Goal: Transaction & Acquisition: Purchase product/service

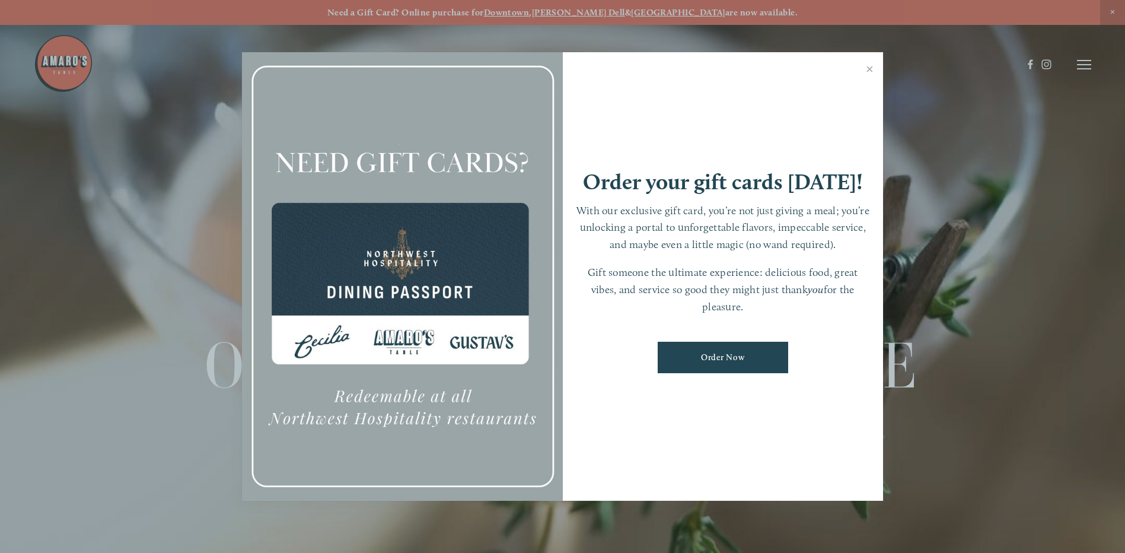
click at [736, 365] on link "Order Now" at bounding box center [723, 357] width 130 height 31
click at [865, 71] on link "Close" at bounding box center [869, 70] width 23 height 33
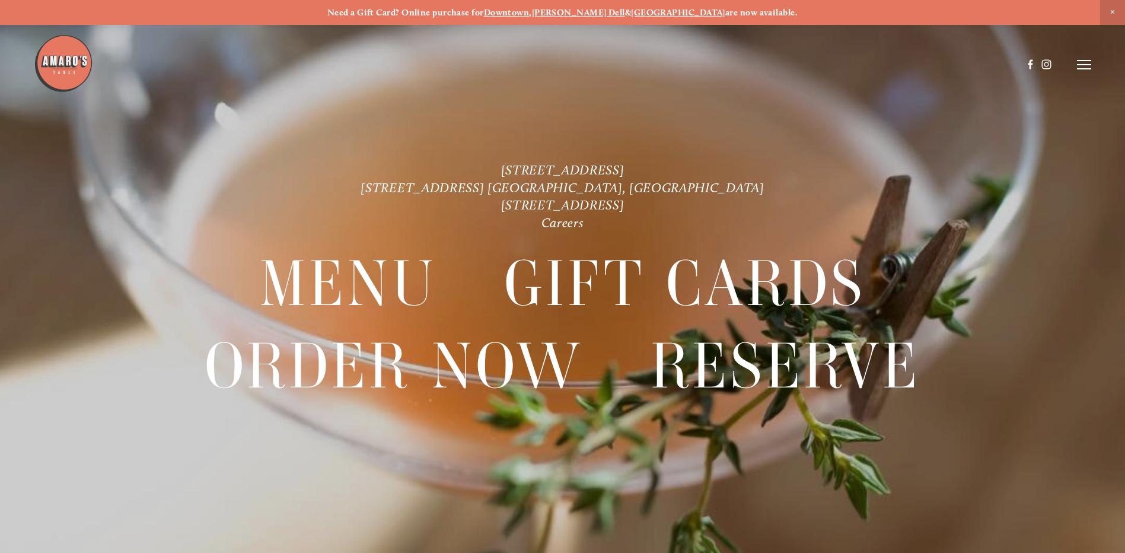
scroll to position [25, 0]
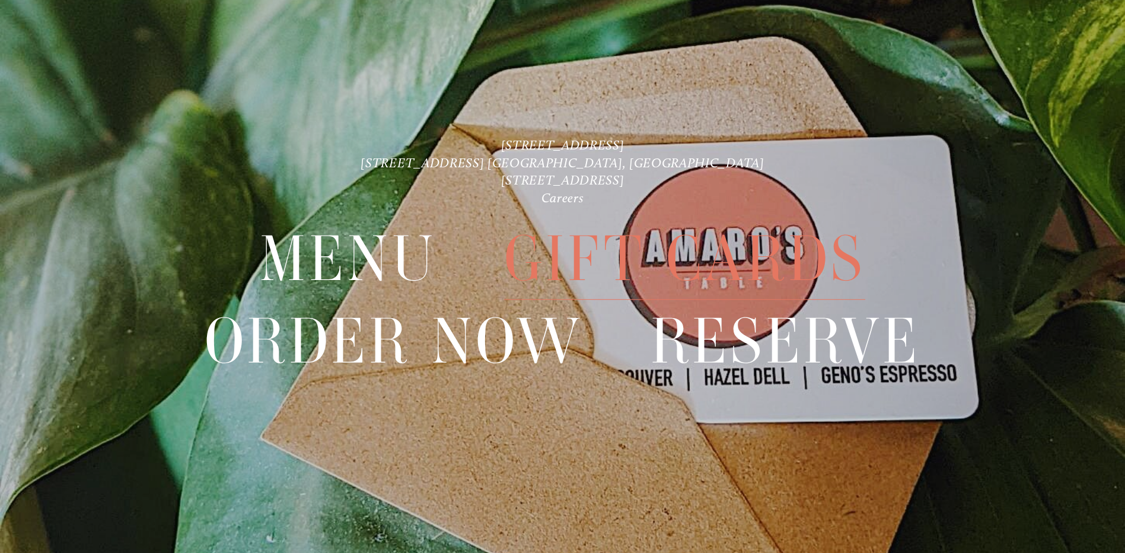
click at [727, 248] on span "Gift Cards" at bounding box center [684, 258] width 361 height 81
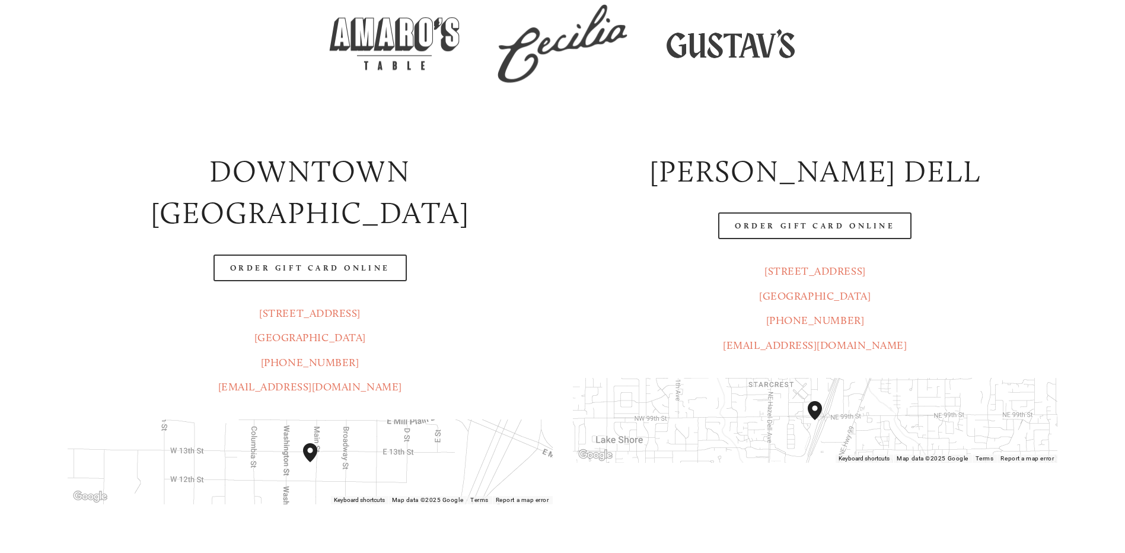
scroll to position [297, 0]
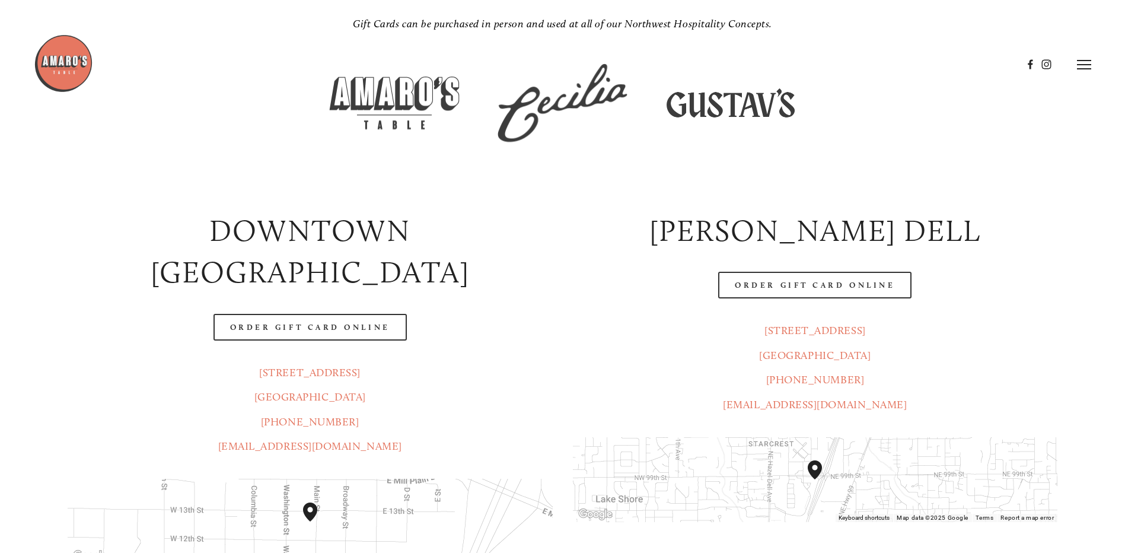
click at [543, 361] on p "[STREET_ADDRESS] (360) 718-2942 [EMAIL_ADDRESS][DOMAIN_NAME]" at bounding box center [310, 410] width 485 height 98
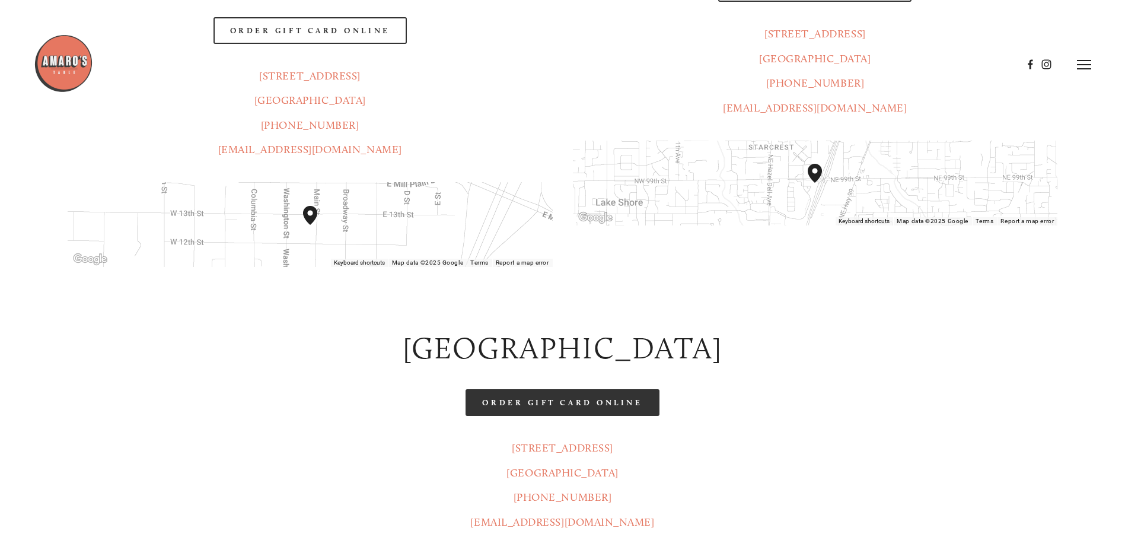
scroll to position [356, 0]
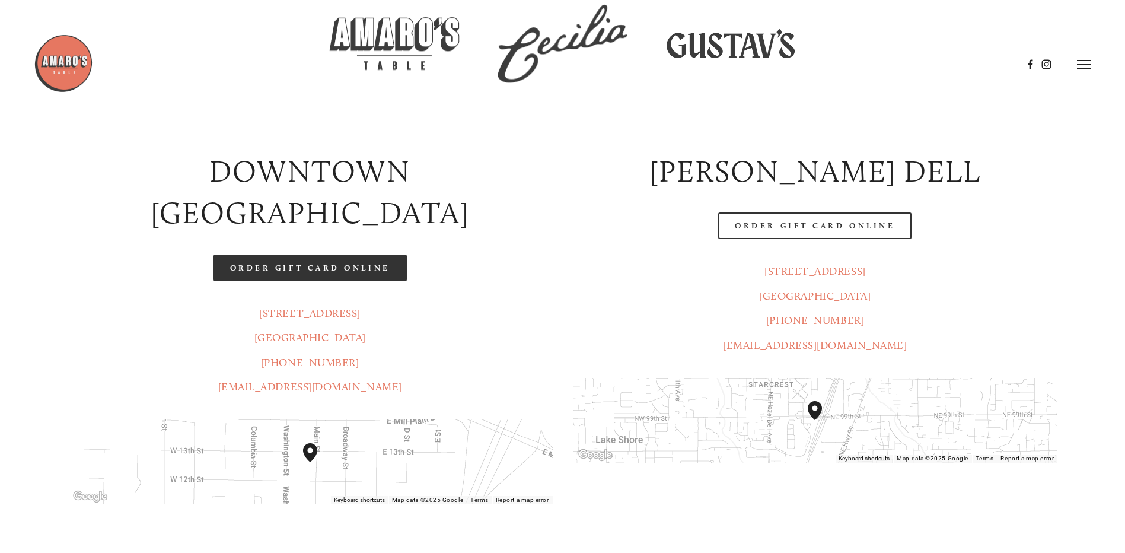
click at [334, 254] on link "Order Gift Card Online" at bounding box center [309, 267] width 193 height 27
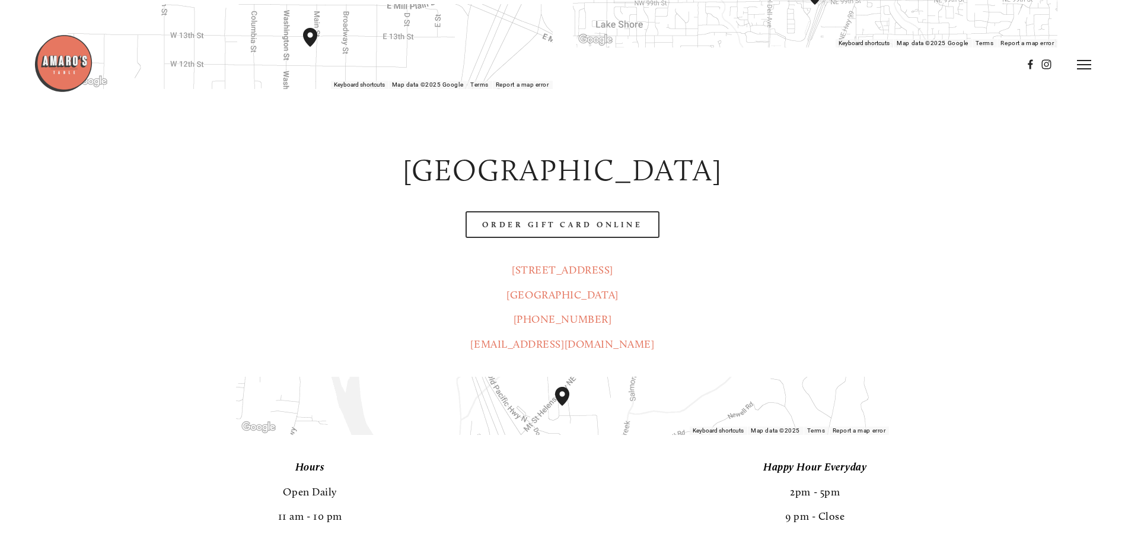
scroll to position [712, 0]
